Goal: Information Seeking & Learning: Learn about a topic

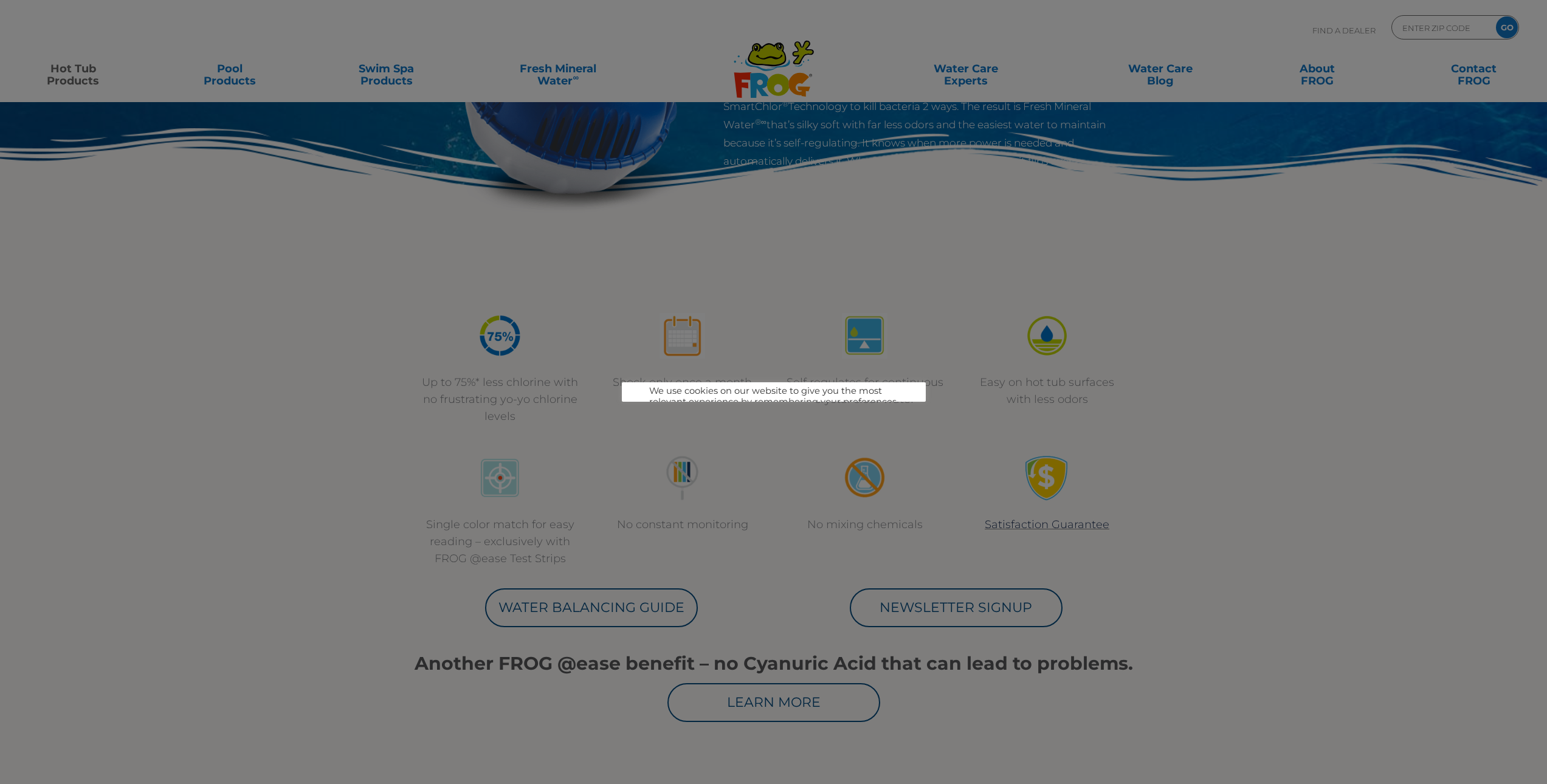
scroll to position [101, 0]
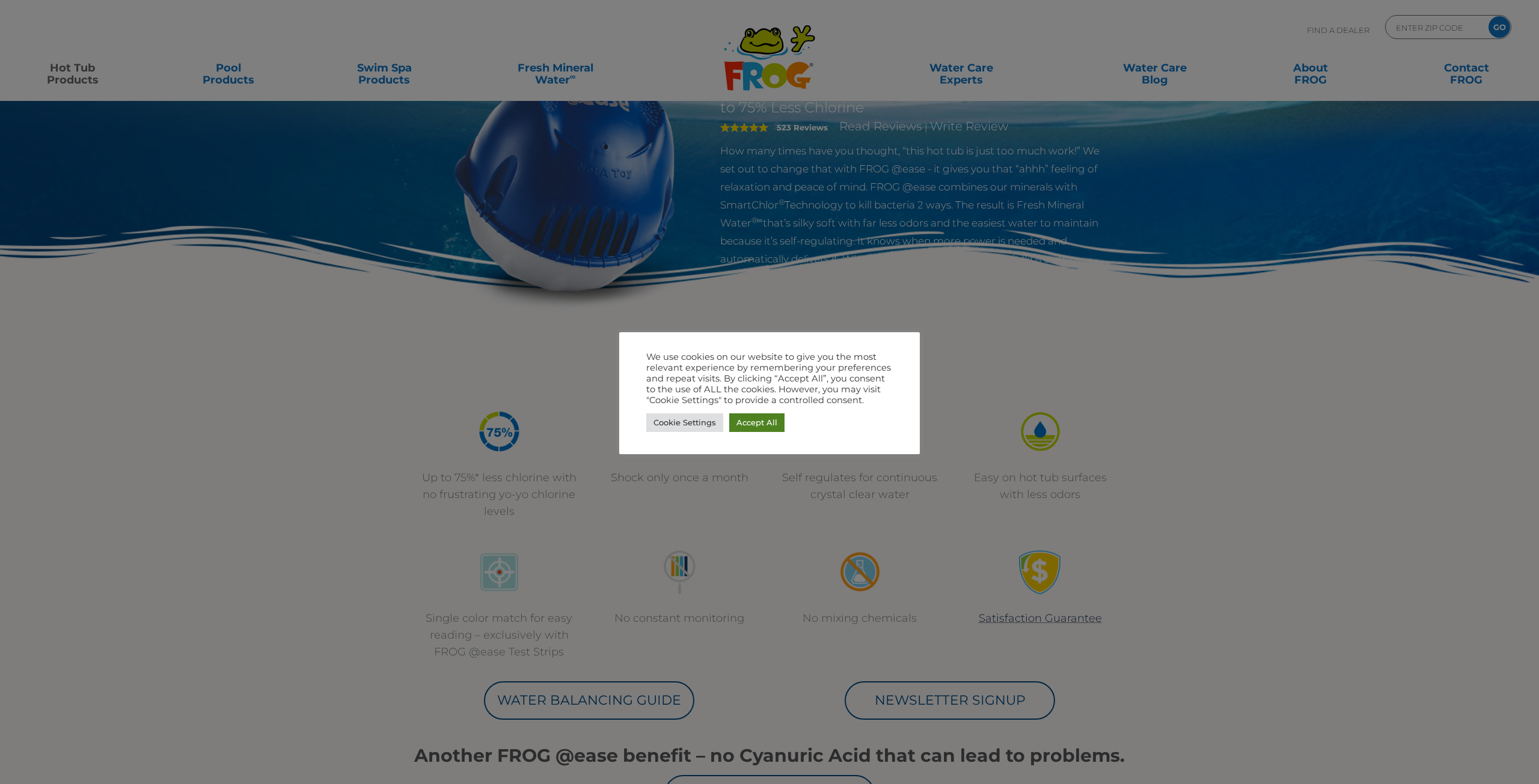
click at [763, 423] on link "Accept All" at bounding box center [757, 423] width 56 height 19
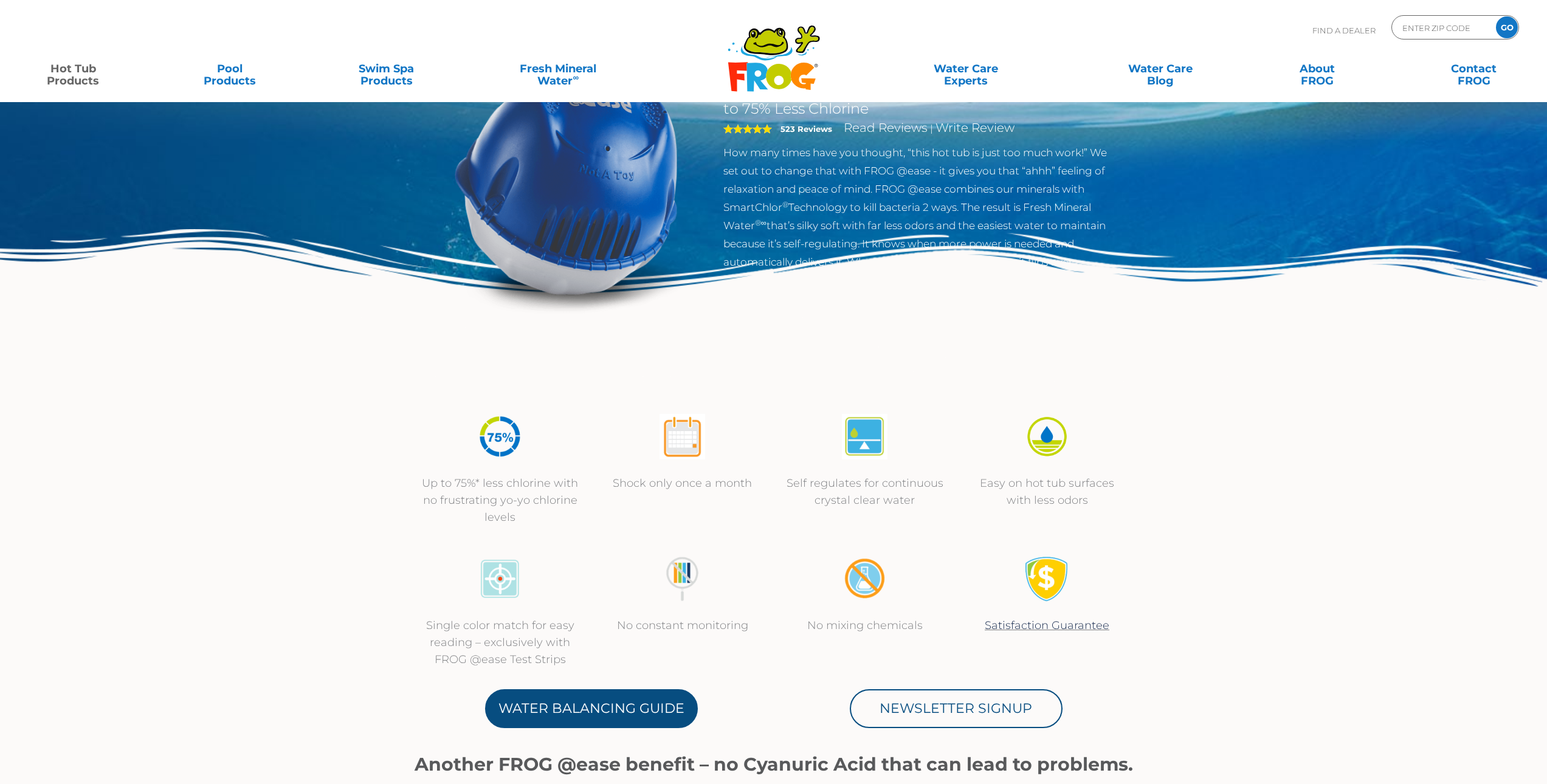
click at [602, 704] on link "Water Balancing Guide" at bounding box center [591, 708] width 212 height 39
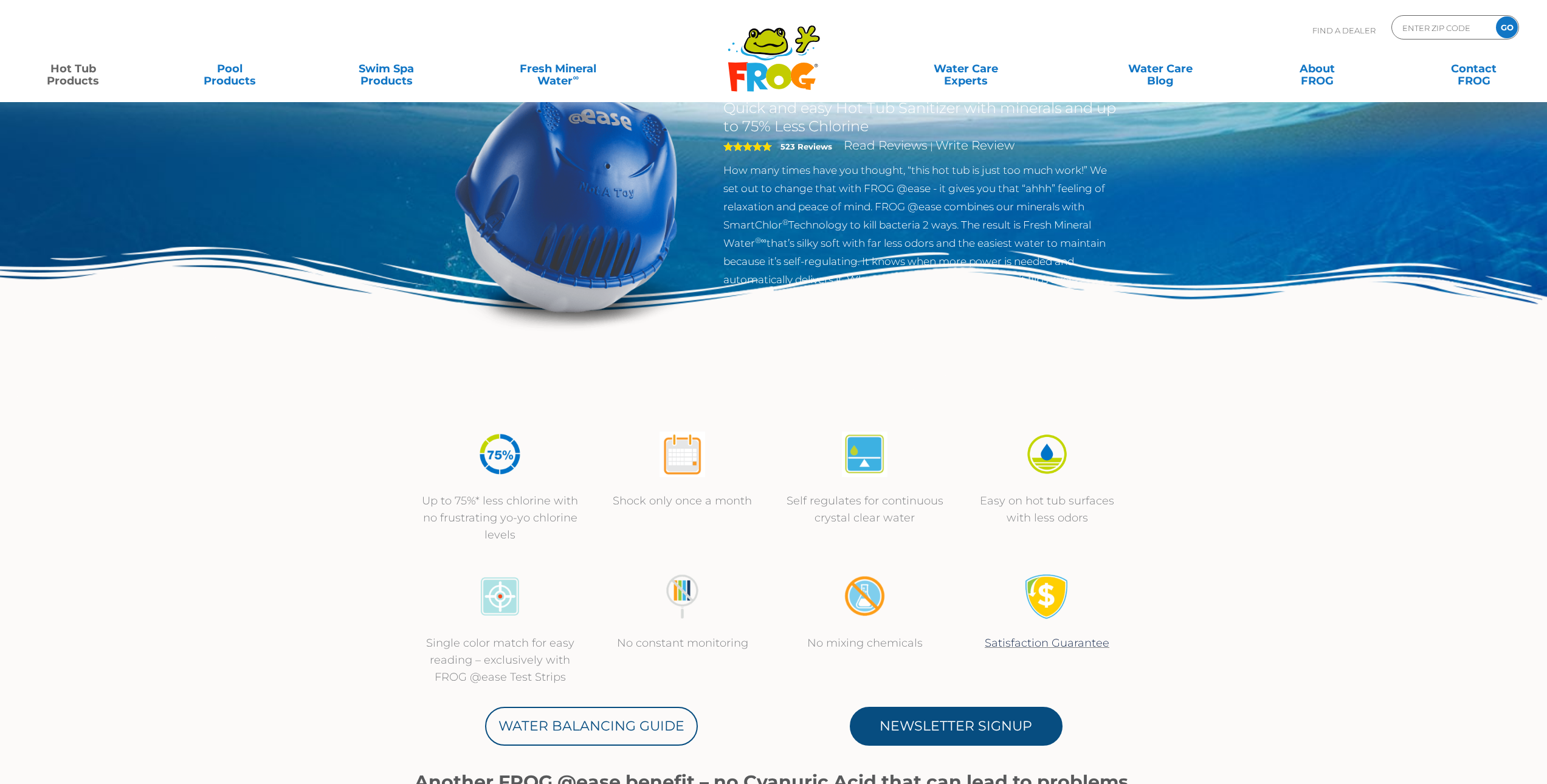
scroll to position [202, 0]
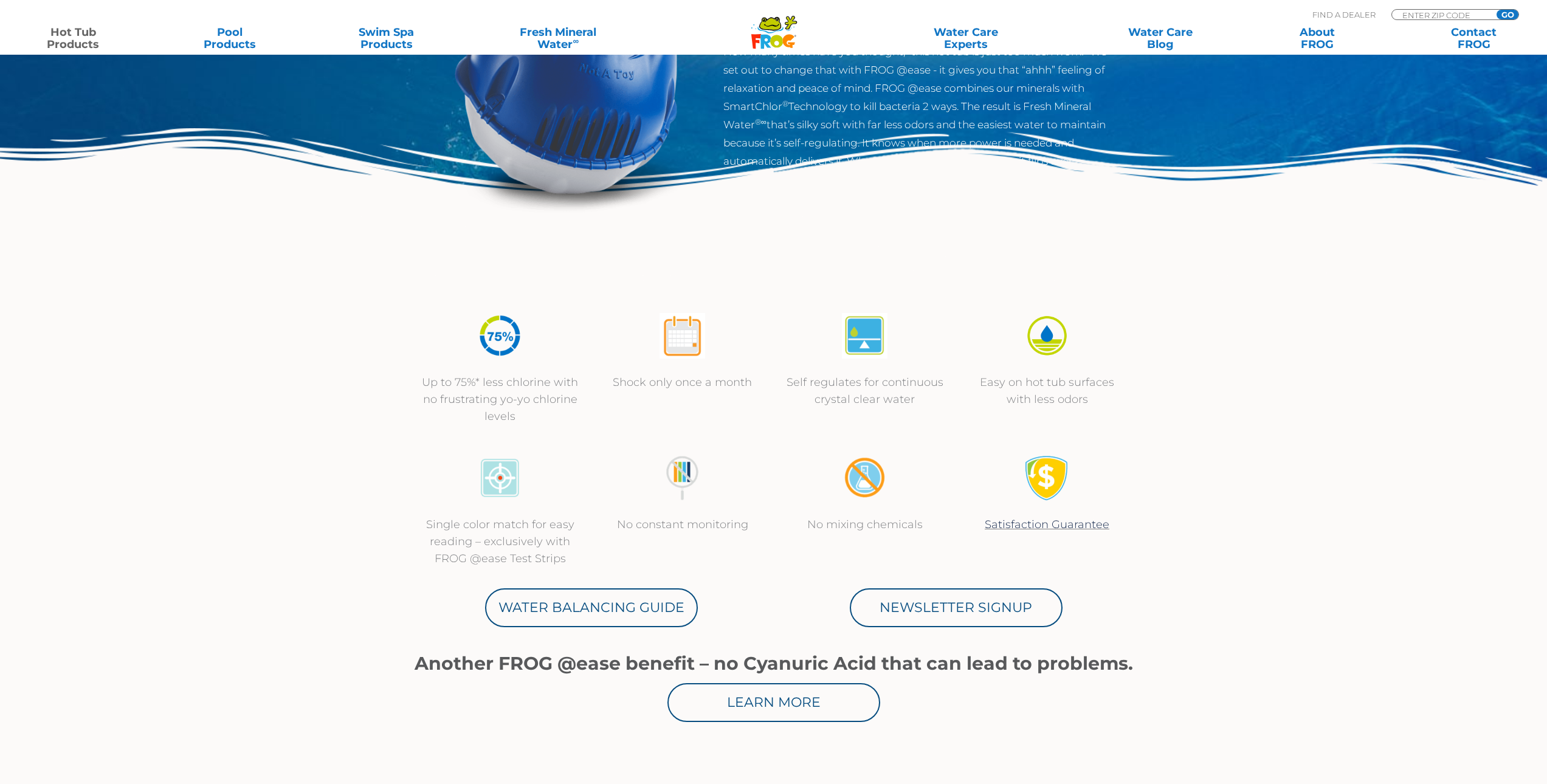
click at [523, 532] on p "Single color match for easy reading – exclusively with FROG @ease Test Strips" at bounding box center [500, 541] width 158 height 51
click at [726, 524] on p "No constant monitoring" at bounding box center [682, 524] width 158 height 17
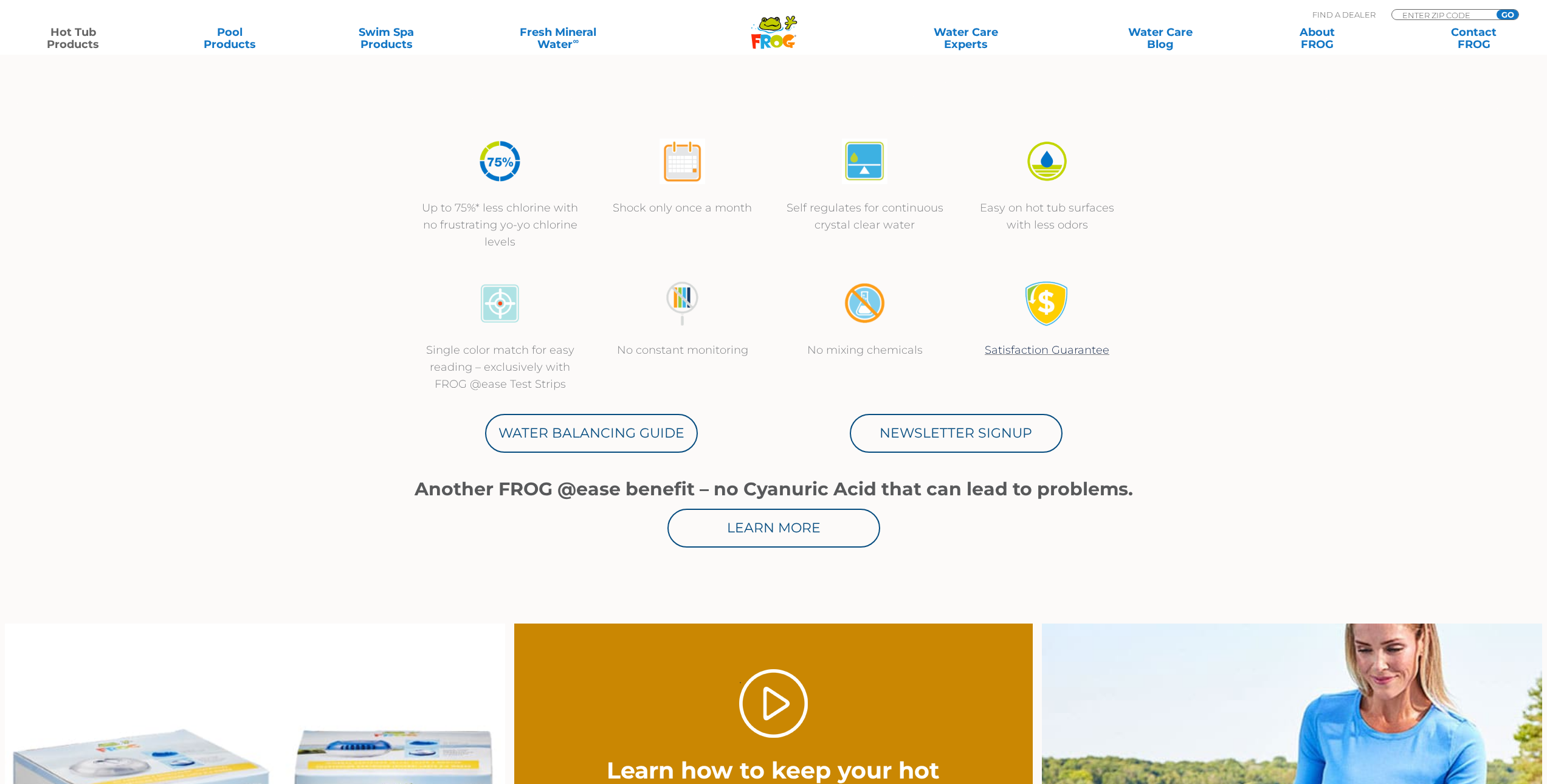
scroll to position [405, 0]
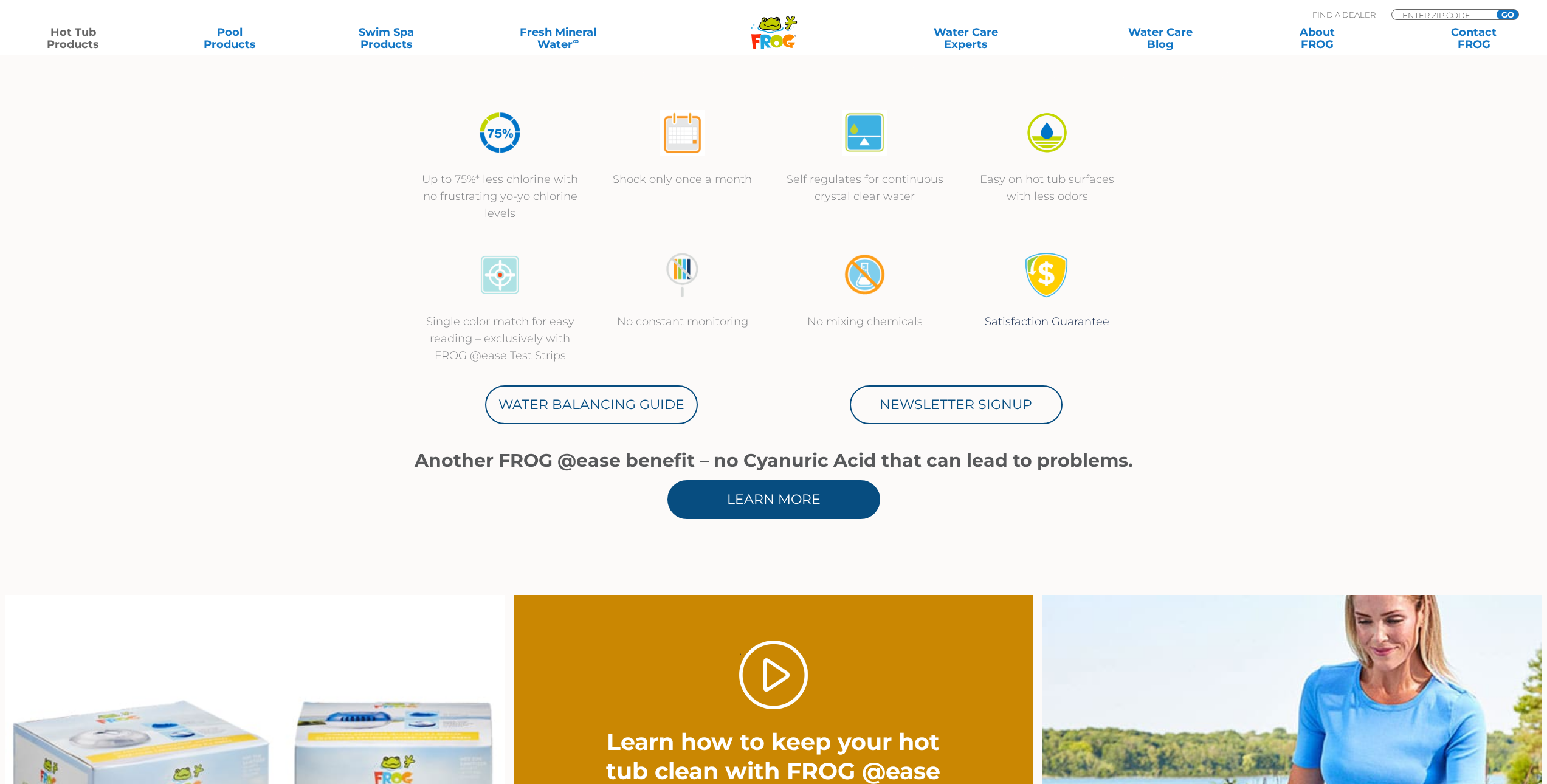
click at [751, 511] on link "Learn More" at bounding box center [773, 500] width 212 height 39
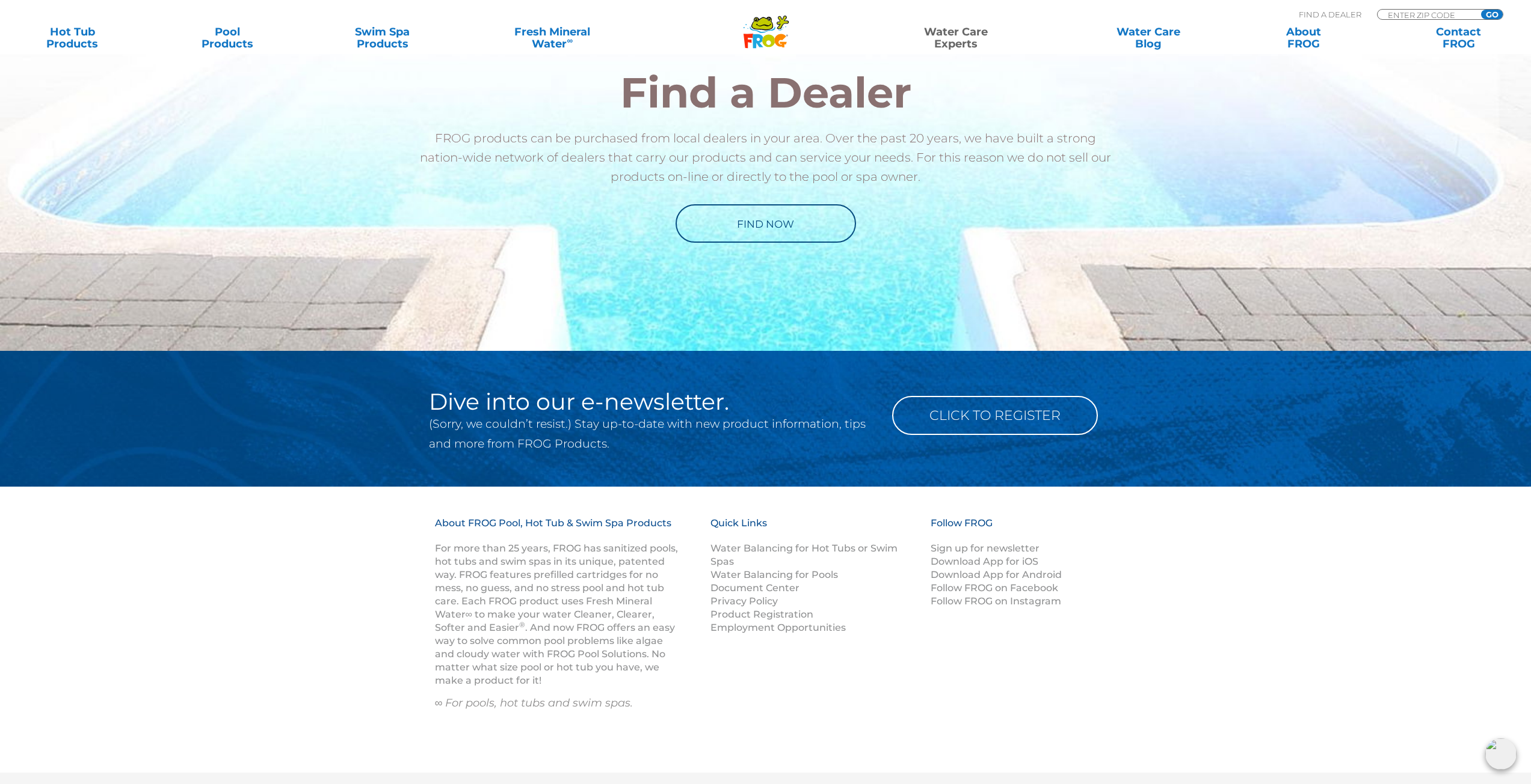
scroll to position [1182, 0]
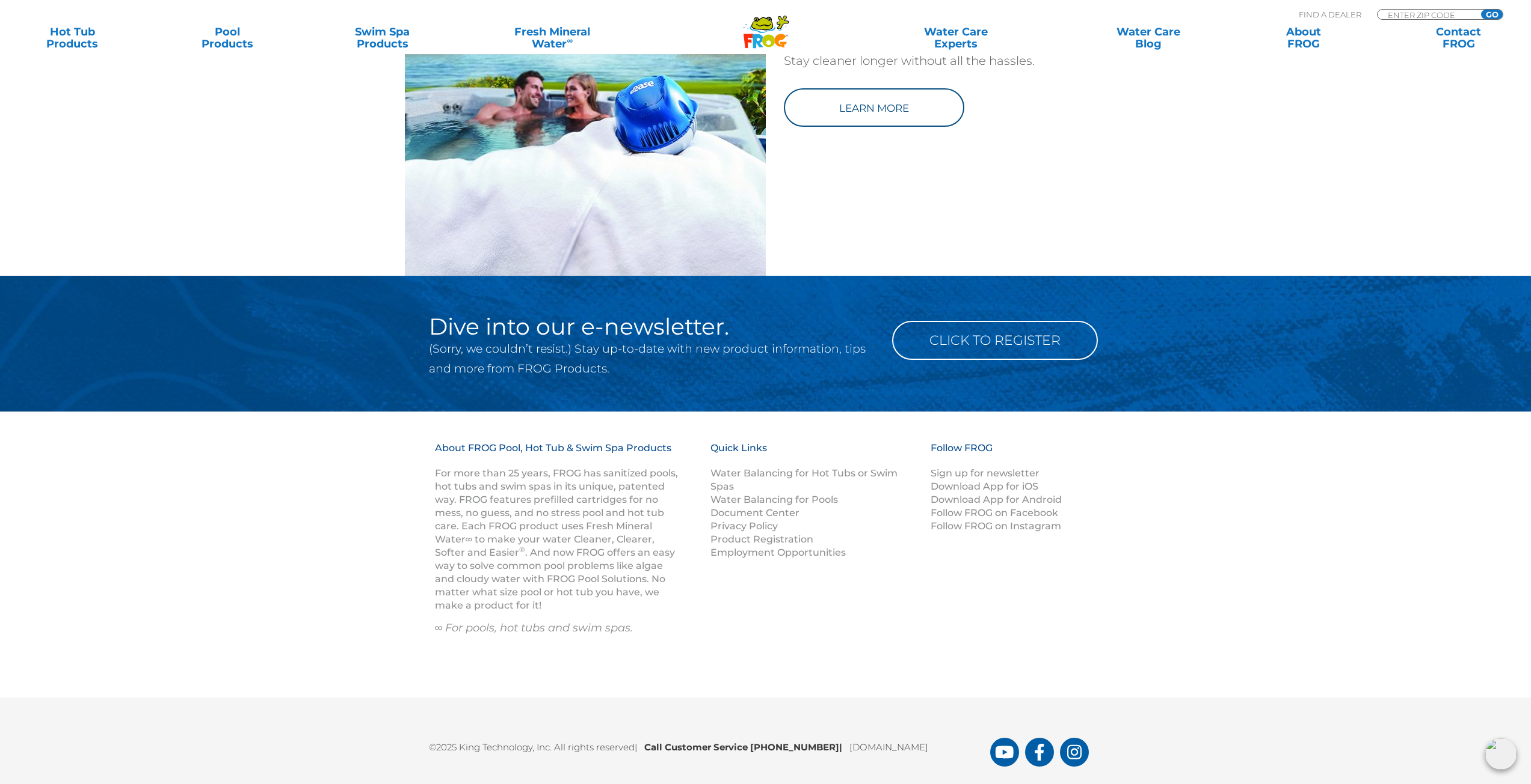
scroll to position [1798, 0]
